Goal: Consume media (video, audio)

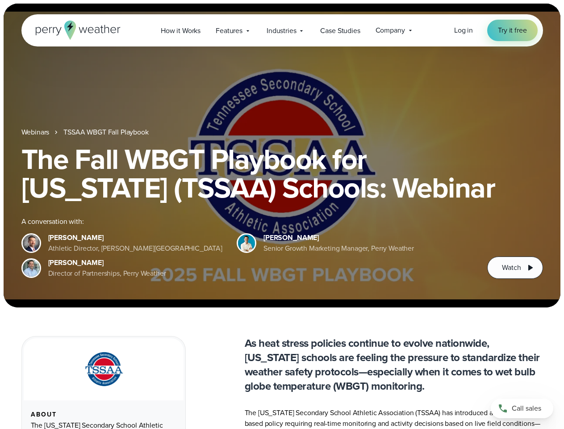
click at [282, 214] on div "The Fall WBGT Playbook for [US_STATE] (TSSAA) Schools: Webinar A conversation w…" at bounding box center [282, 212] width 522 height 134
click at [282, 30] on span "Industries" at bounding box center [281, 30] width 29 height 11
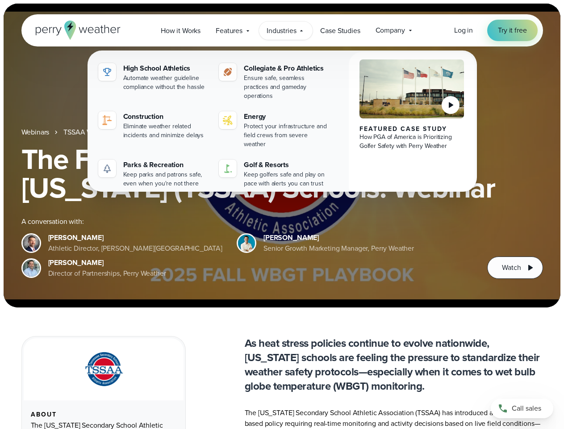
click at [282, 155] on h1 "The Fall WBGT Playbook for [US_STATE] (TSSAA) Schools: Webinar" at bounding box center [282, 173] width 522 height 57
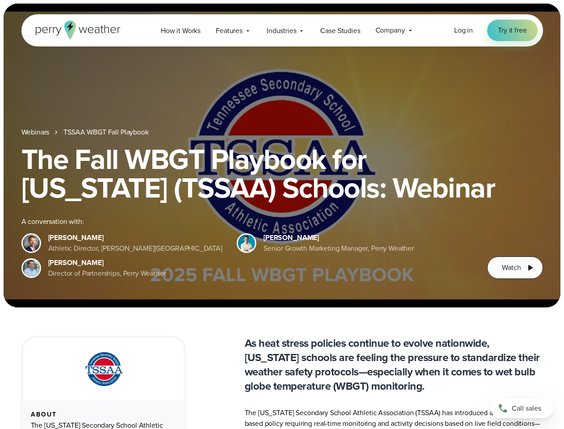
click at [107, 132] on link "TSSAA WBGT Fall Playbook" at bounding box center [105, 132] width 85 height 11
click at [515, 268] on span "Watch" at bounding box center [511, 267] width 19 height 11
